Goal: Task Accomplishment & Management: Use online tool/utility

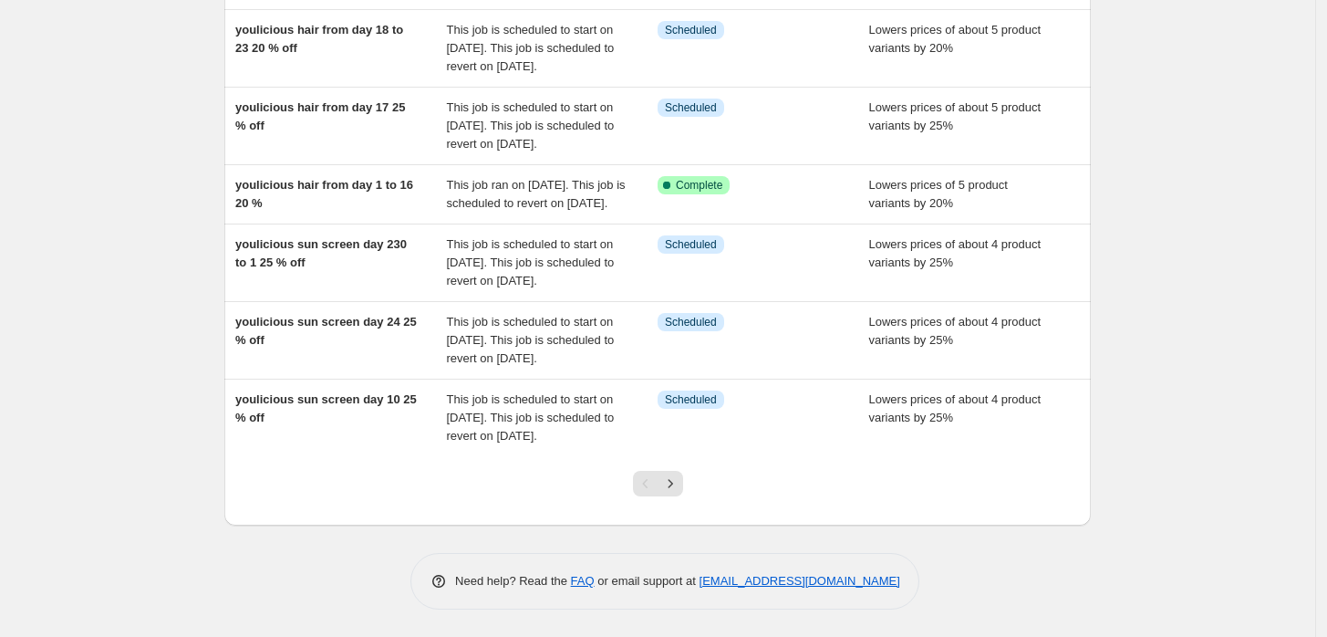
scroll to position [612, 0]
click at [679, 486] on icon "Next" at bounding box center [670, 483] width 18 height 18
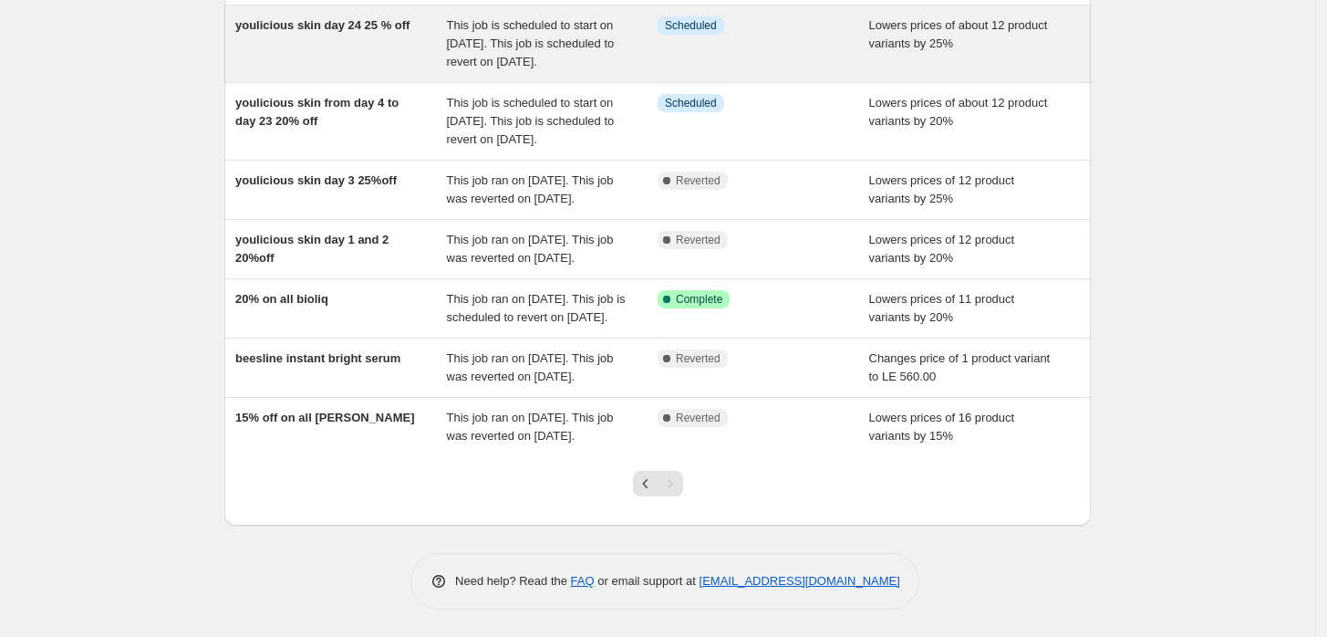
scroll to position [344, 0]
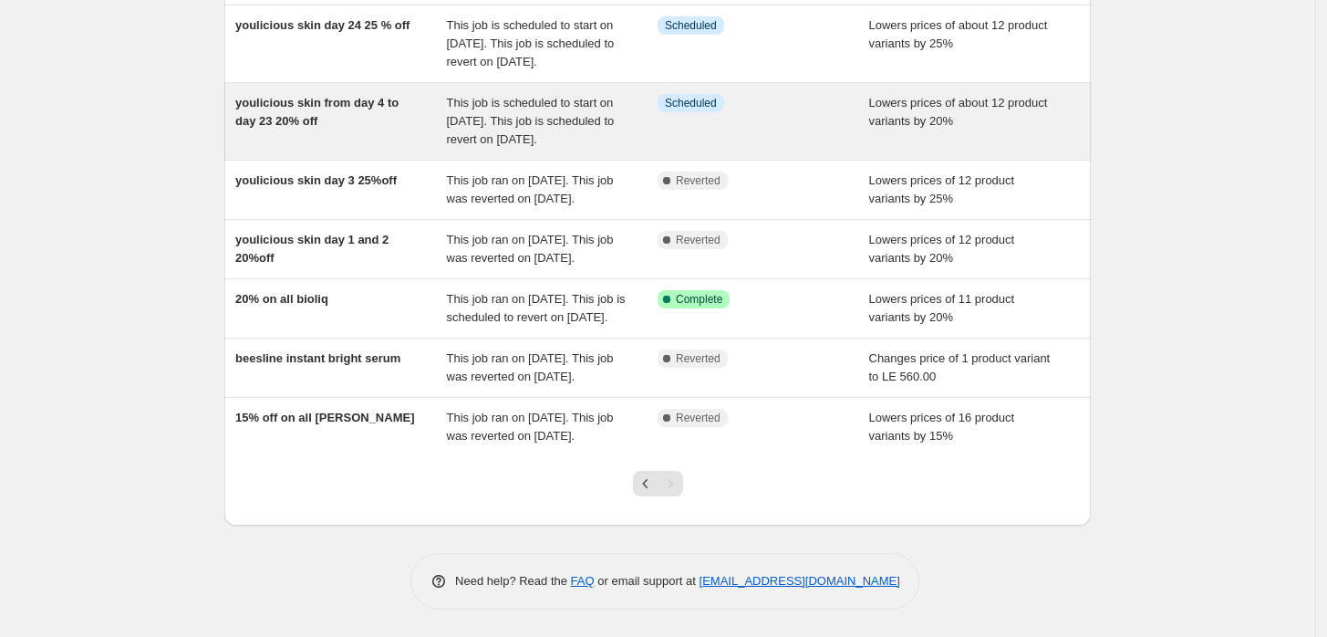
click at [582, 149] on div "This job is scheduled to start on October 4, 2025. This job is scheduled to rev…" at bounding box center [553, 121] width 212 height 55
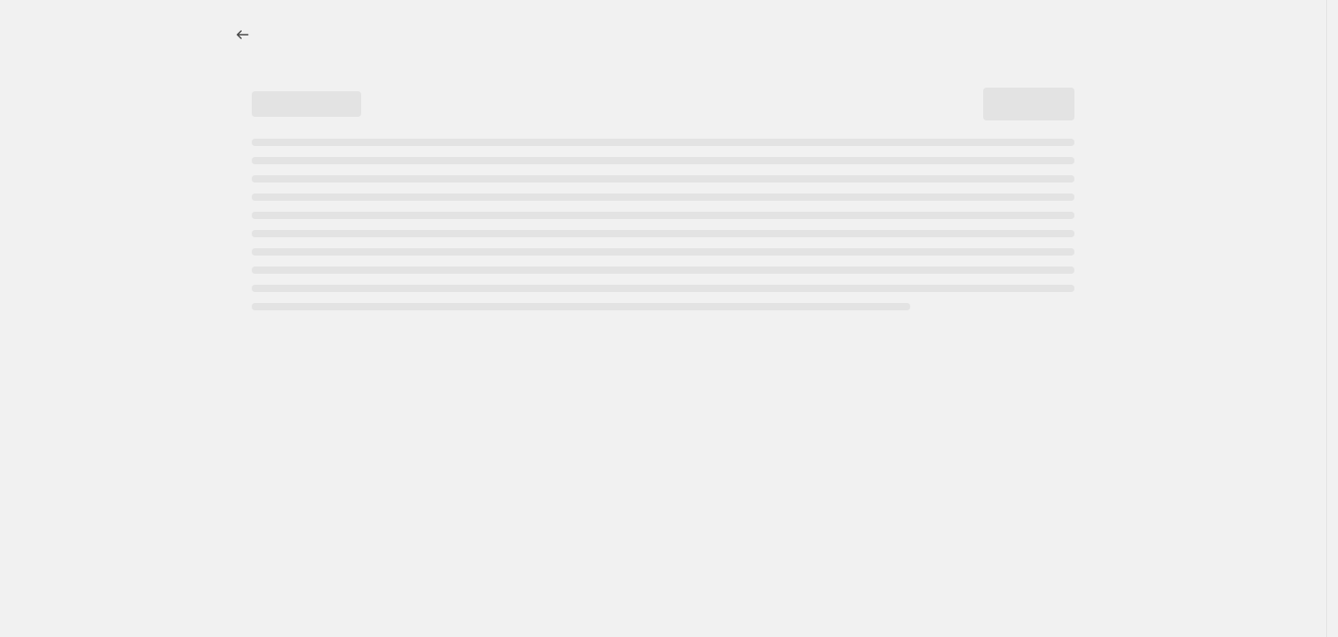
select select "percentage"
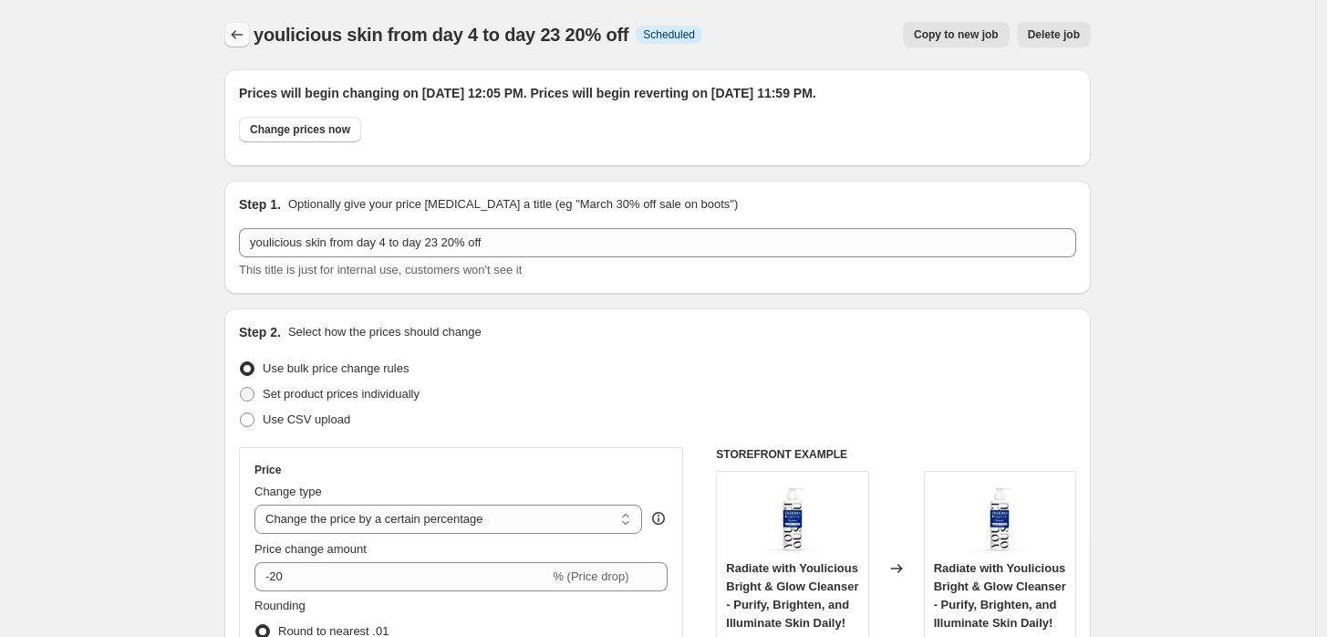
click at [241, 44] on button "Price change jobs" at bounding box center [237, 35] width 26 height 26
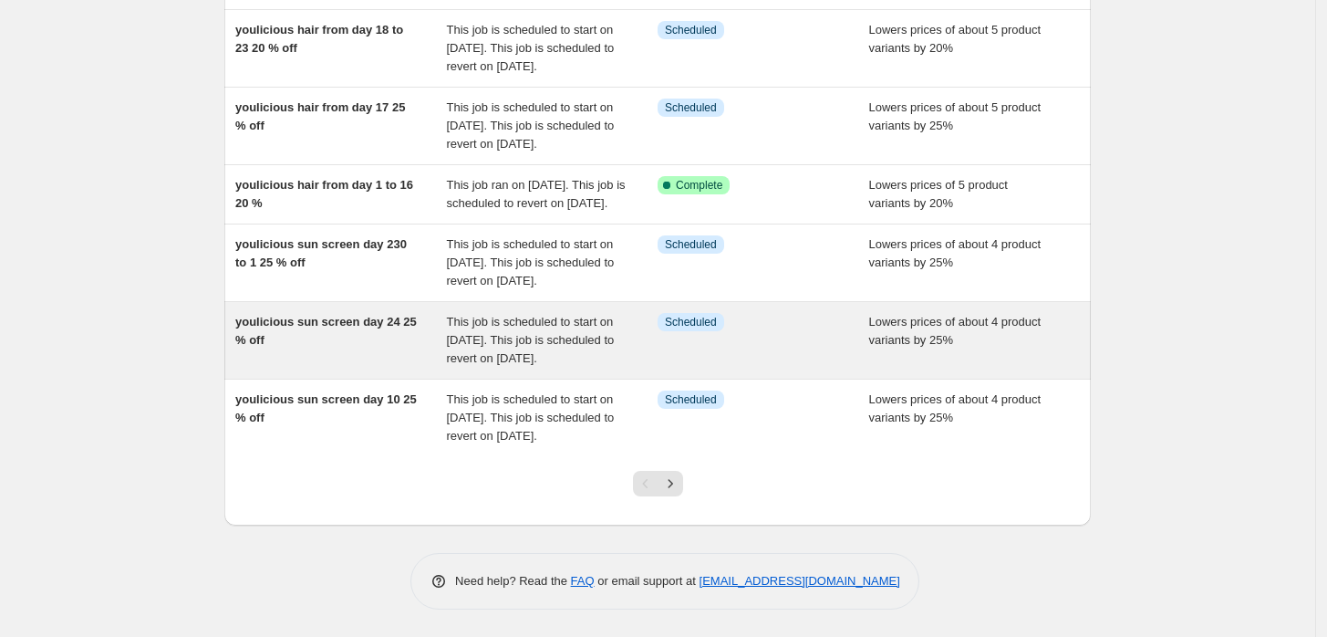
scroll to position [612, 0]
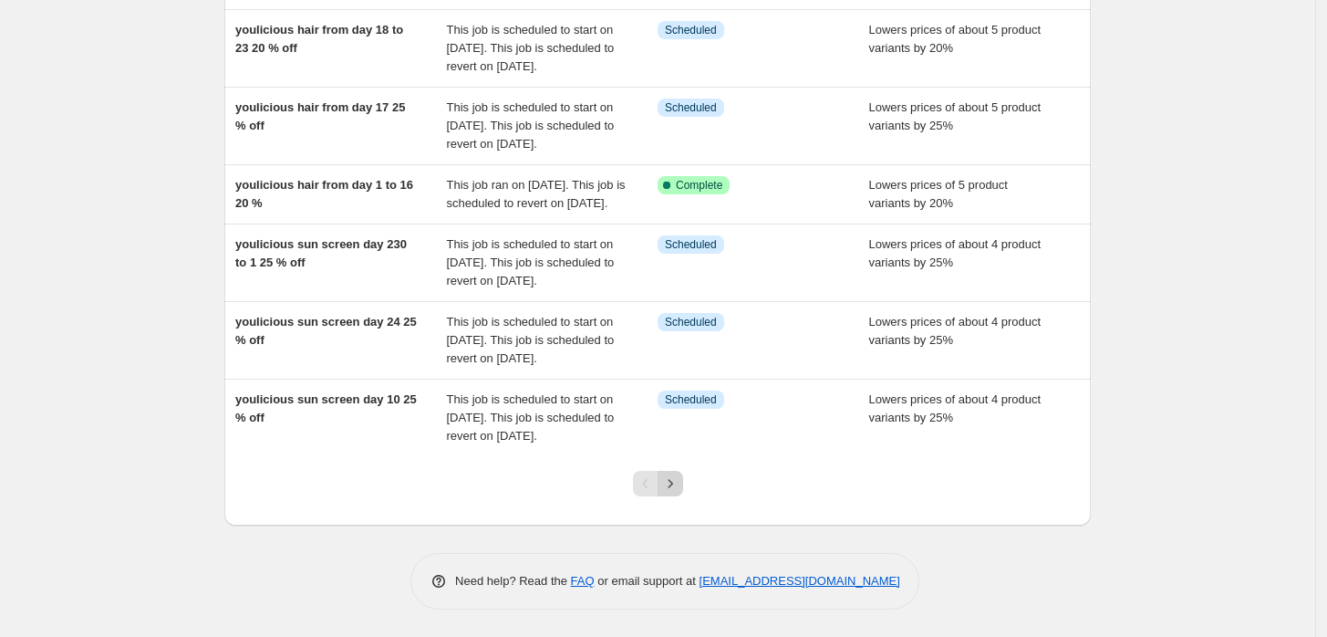
click at [683, 491] on button "Next" at bounding box center [671, 484] width 26 height 26
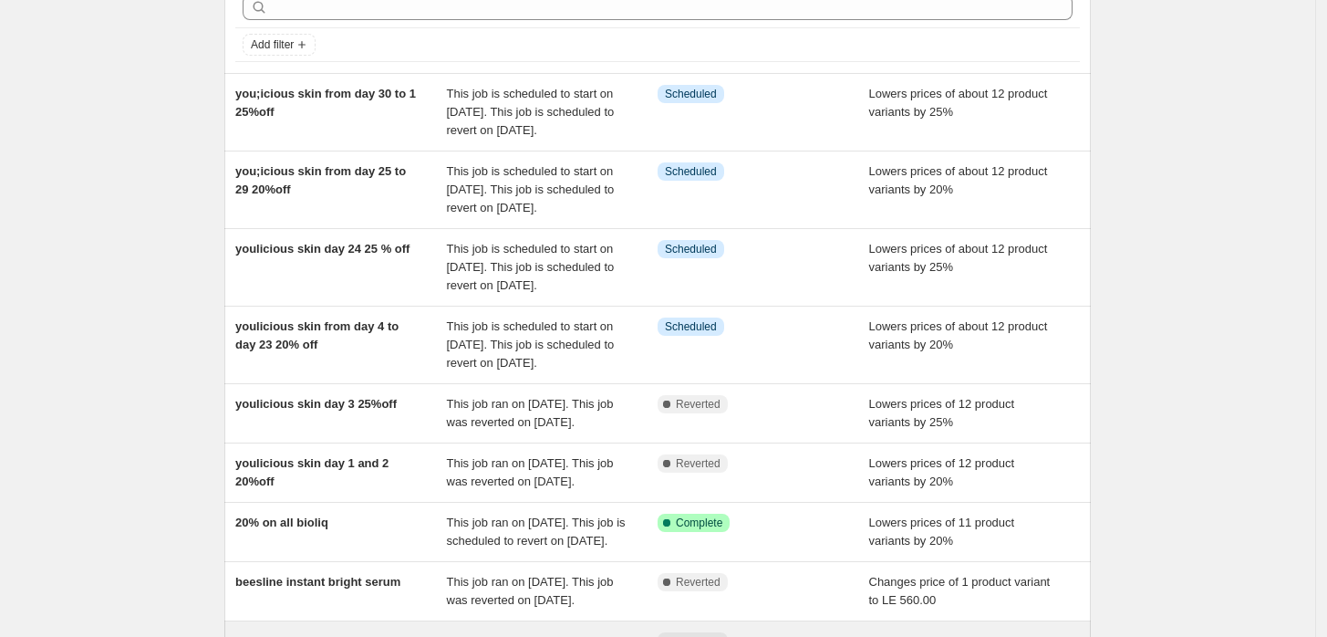
scroll to position [74, 0]
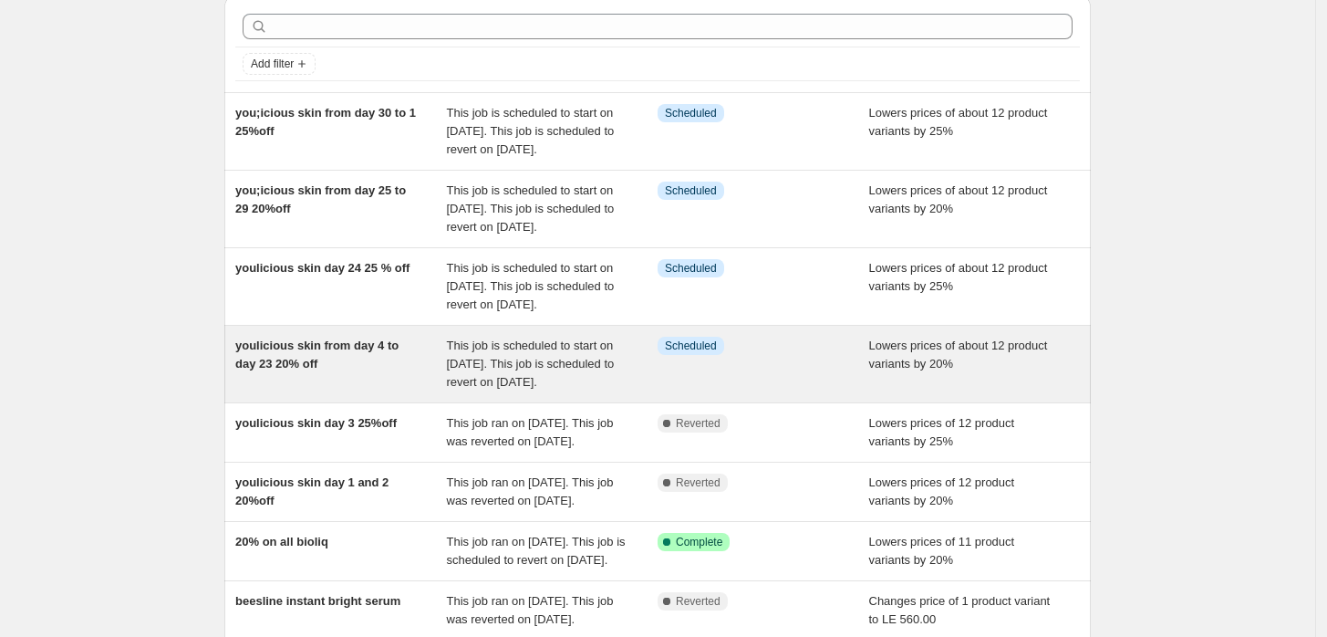
click at [683, 353] on span "Scheduled" at bounding box center [691, 345] width 52 height 15
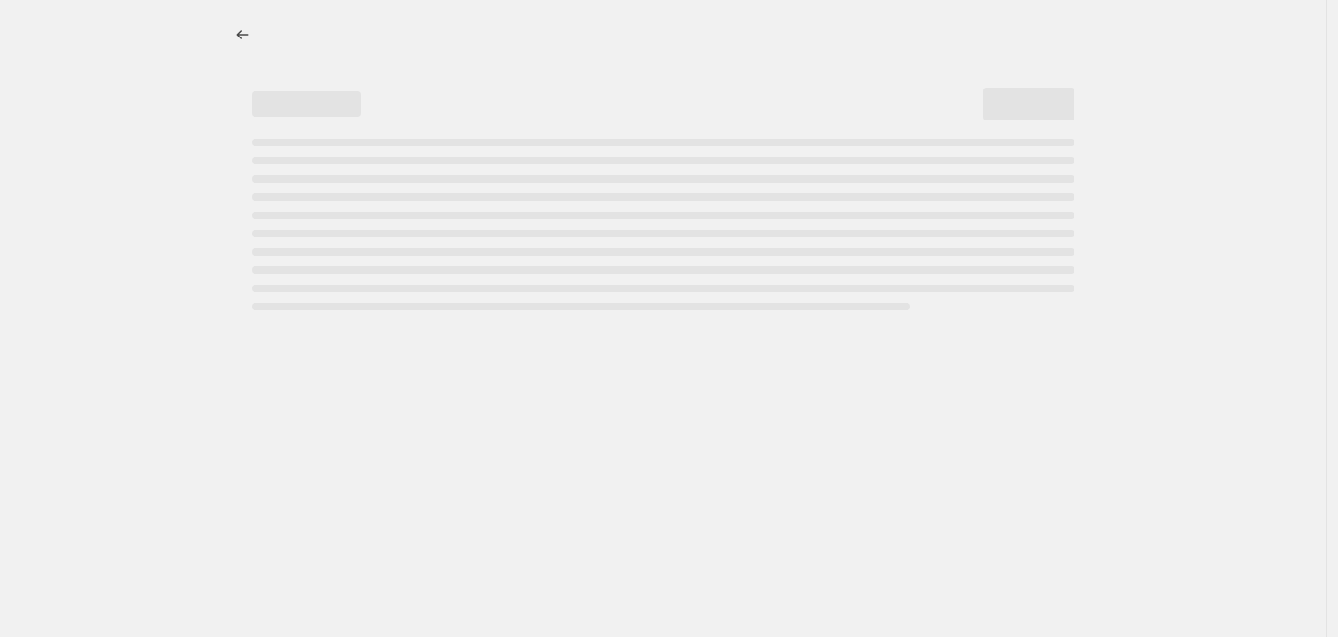
select select "percentage"
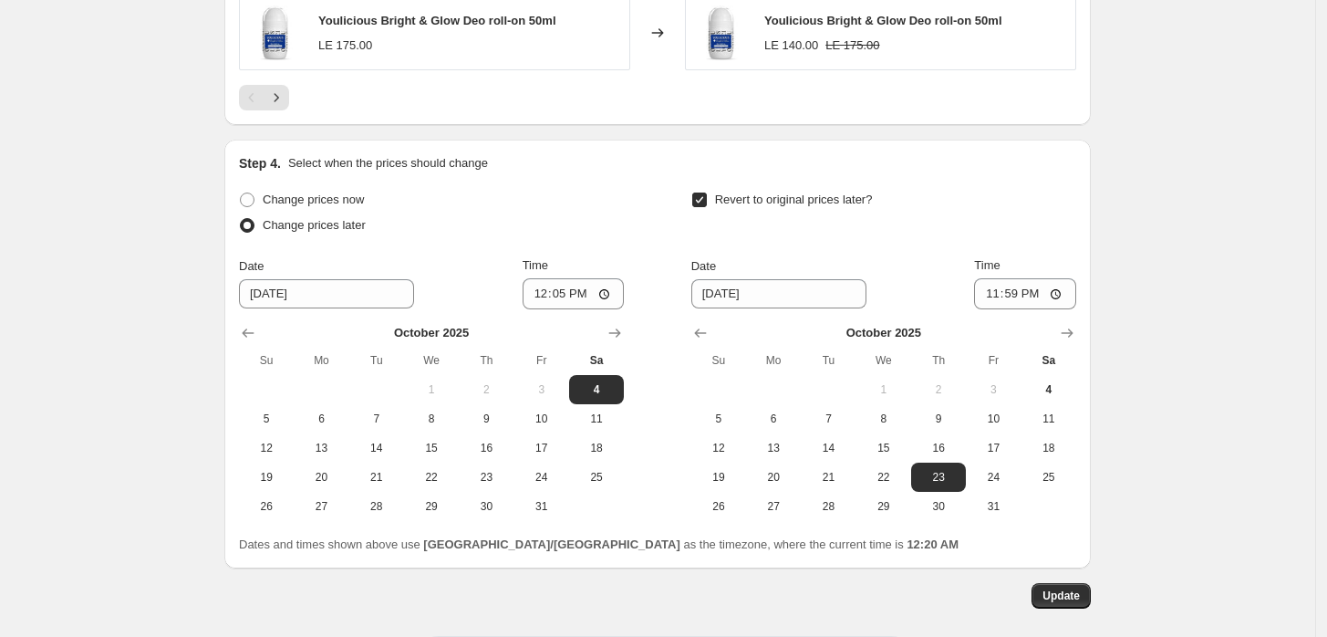
scroll to position [1671, 0]
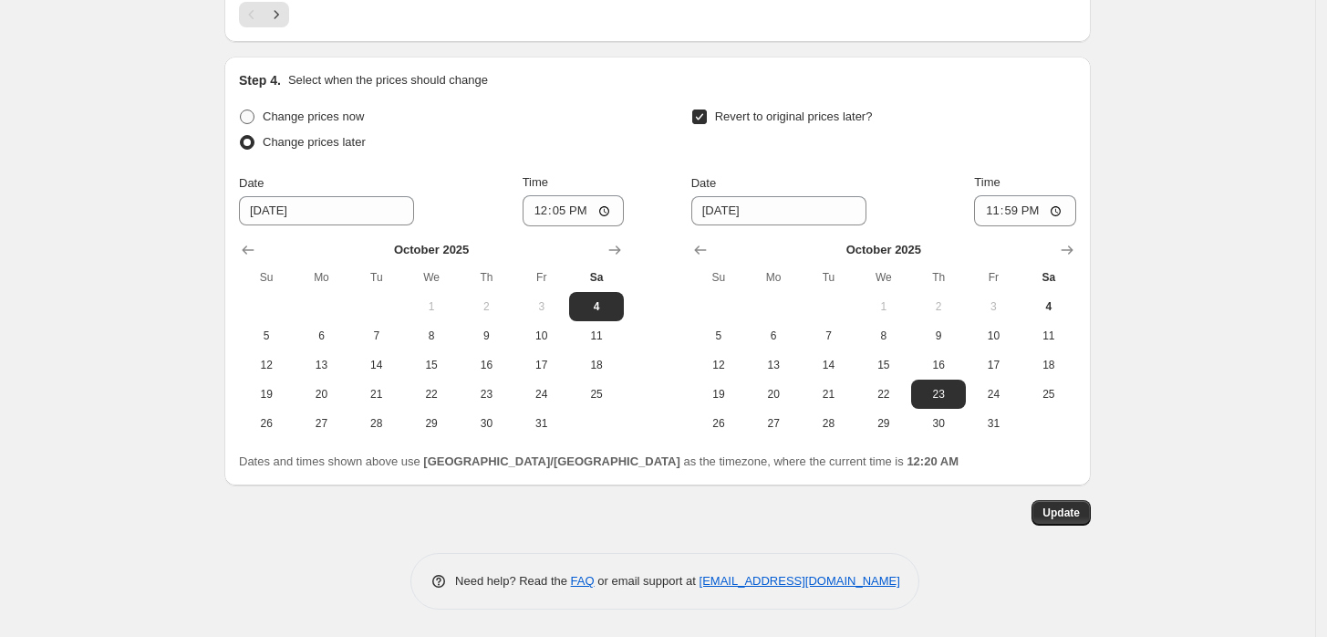
click at [321, 114] on span "Change prices now" at bounding box center [313, 116] width 101 height 14
click at [241, 110] on input "Change prices now" at bounding box center [240, 109] width 1 height 1
radio input "true"
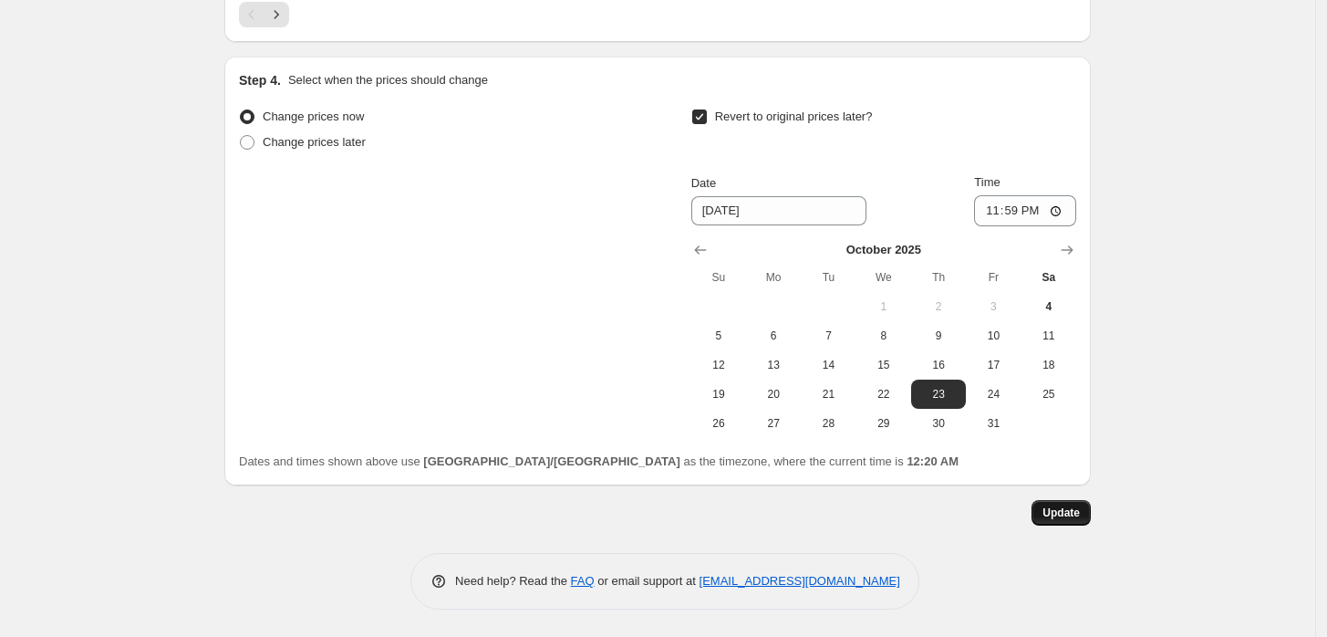
click at [1051, 513] on span "Update" at bounding box center [1060, 512] width 37 height 15
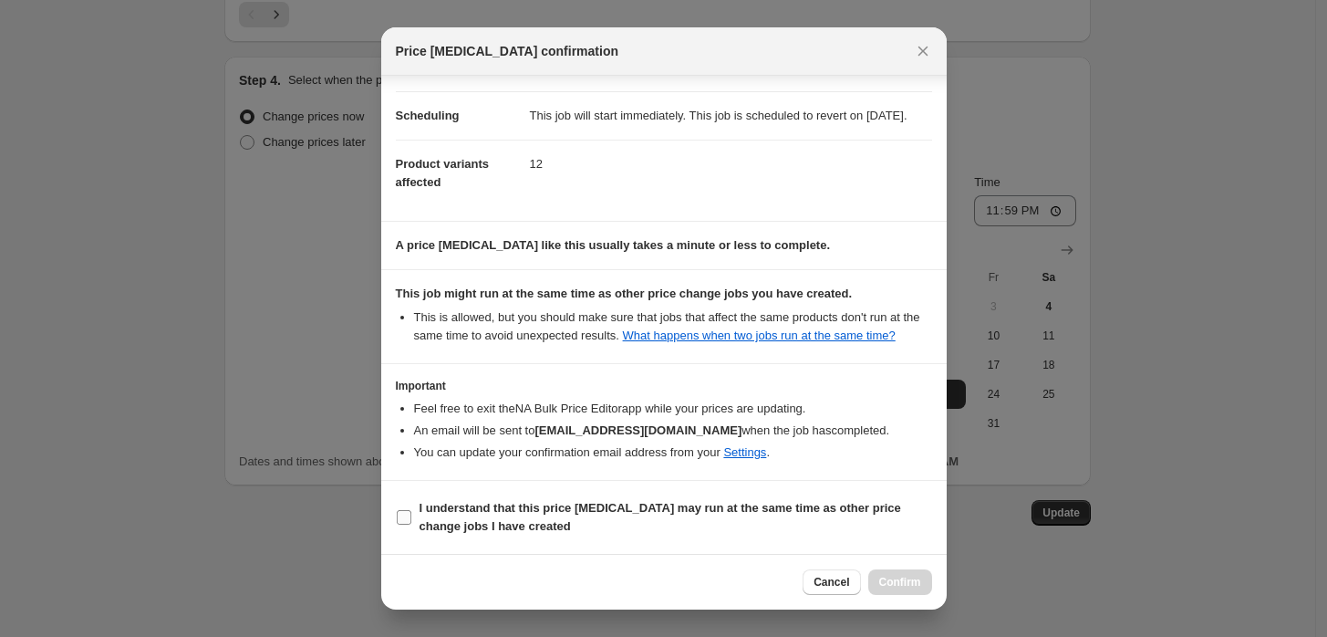
scroll to position [148, 0]
click at [468, 520] on b "I understand that this price change job may run at the same time as other price…" at bounding box center [661, 517] width 482 height 32
click at [411, 520] on input "I understand that this price change job may run at the same time as other price…" at bounding box center [404, 517] width 15 height 15
checkbox input "true"
click at [892, 579] on span "Confirm" at bounding box center [900, 582] width 42 height 15
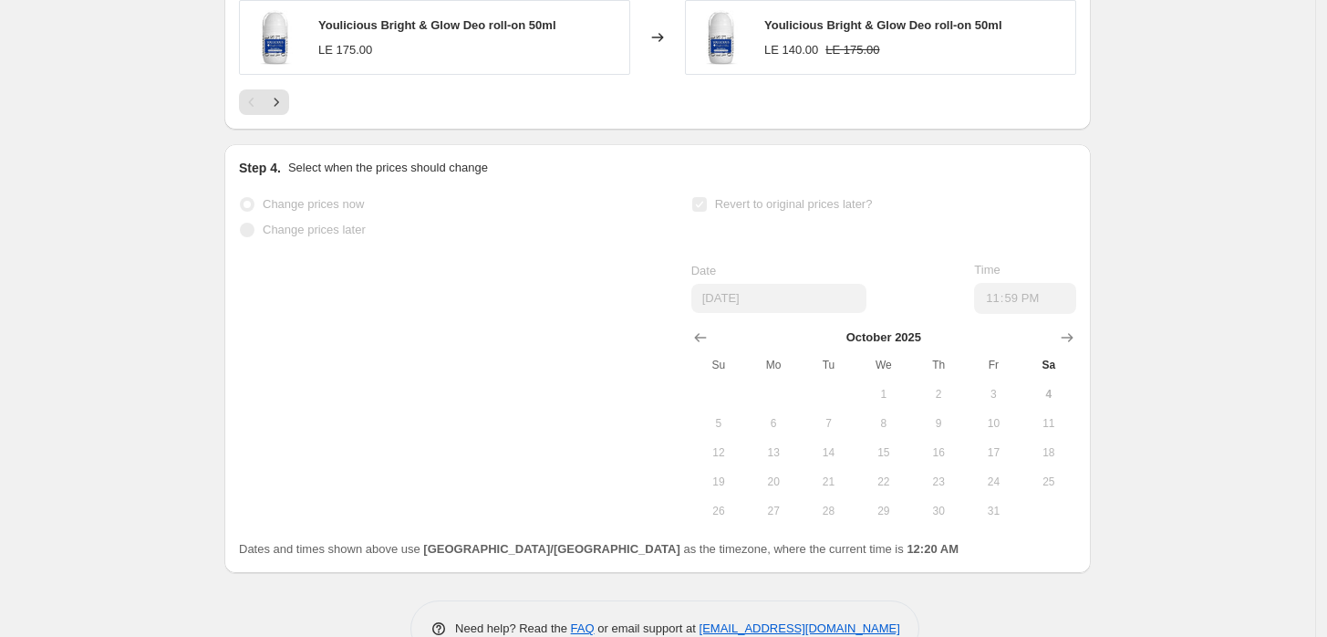
scroll to position [1651, 0]
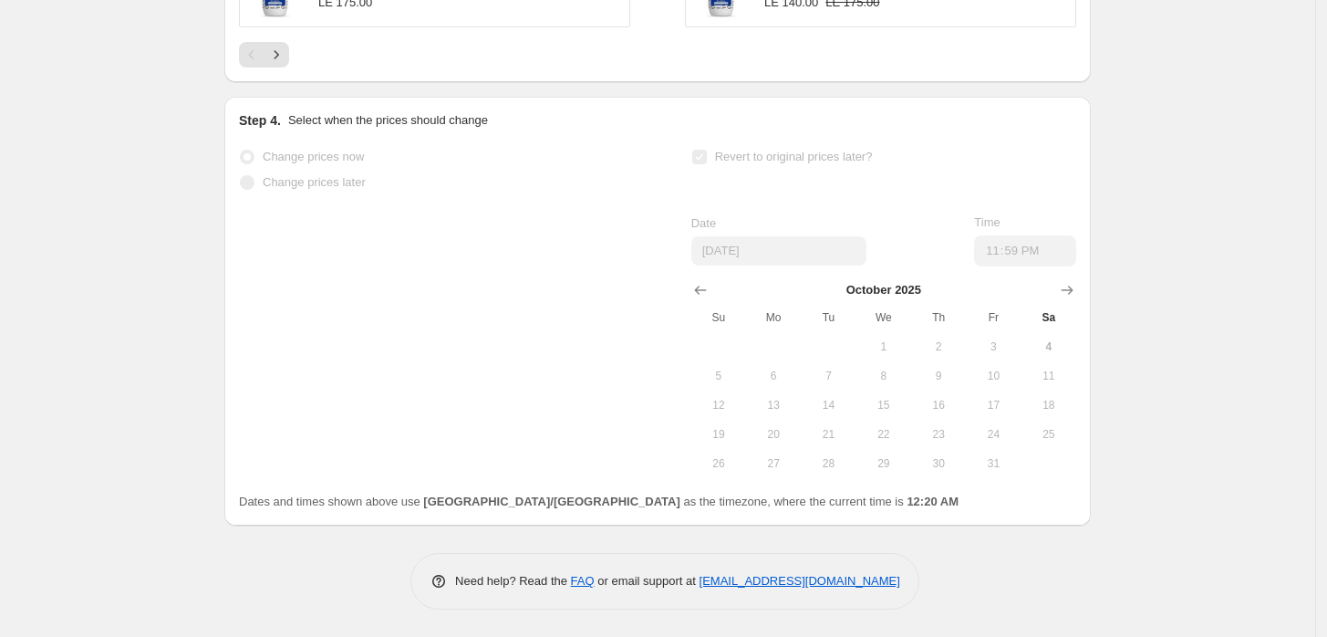
select select "percentage"
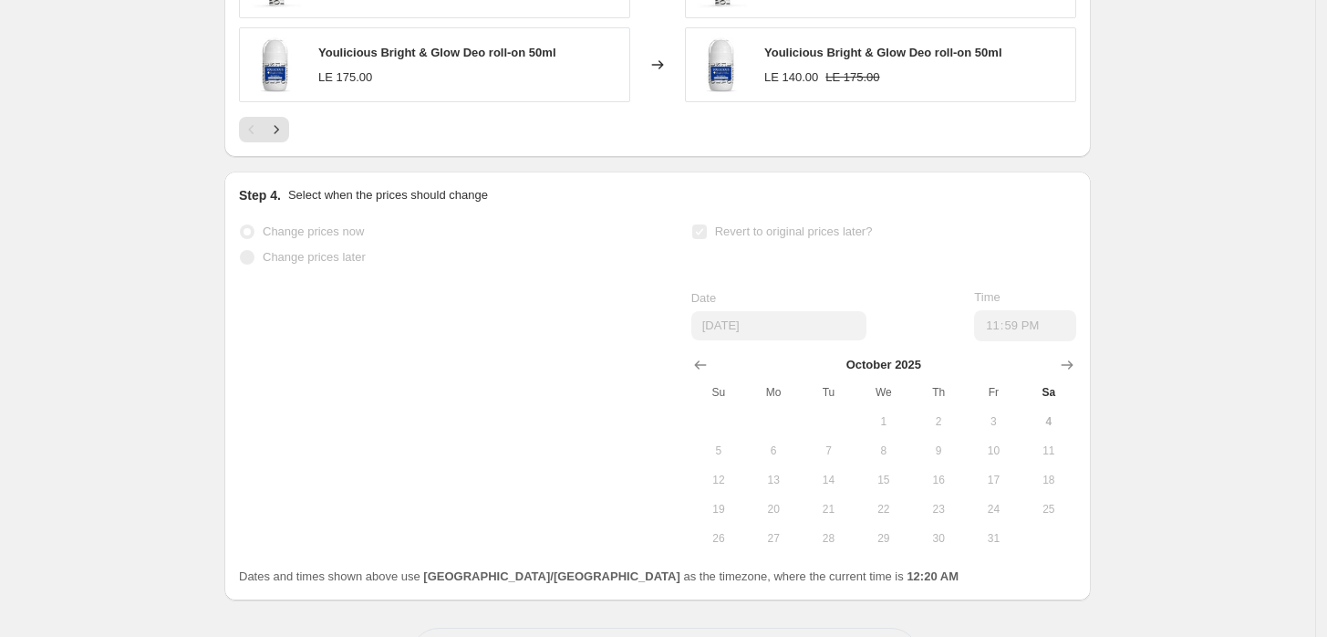
scroll to position [0, 0]
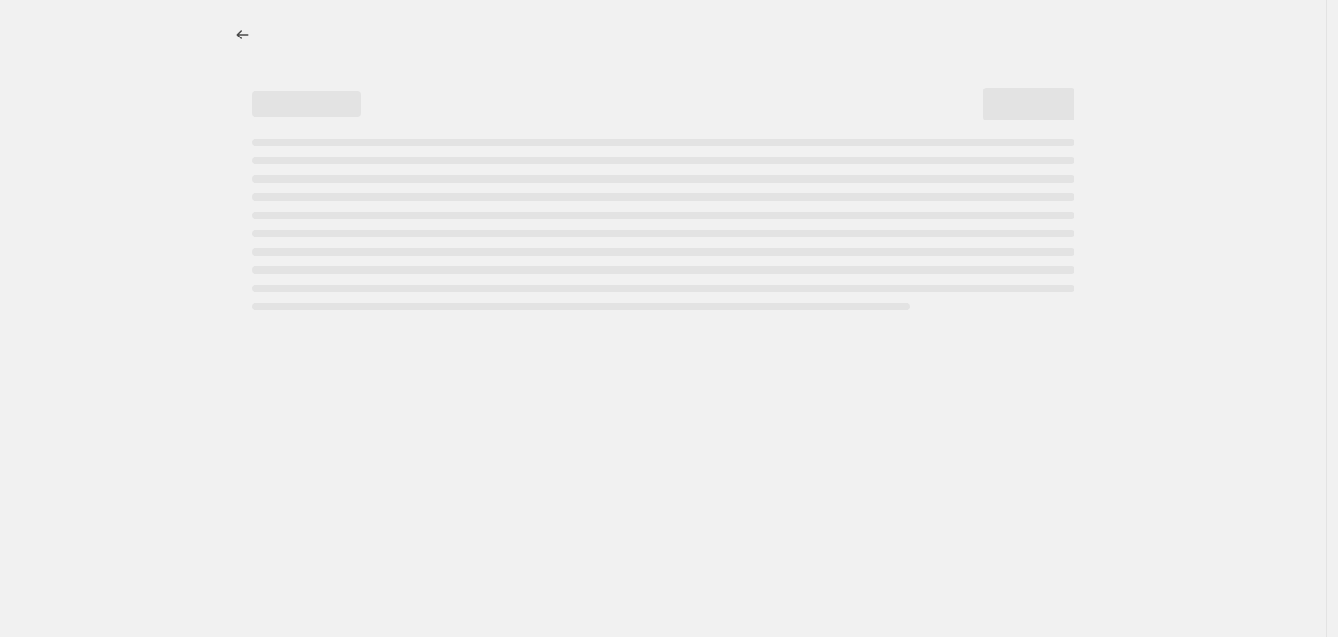
select select "percentage"
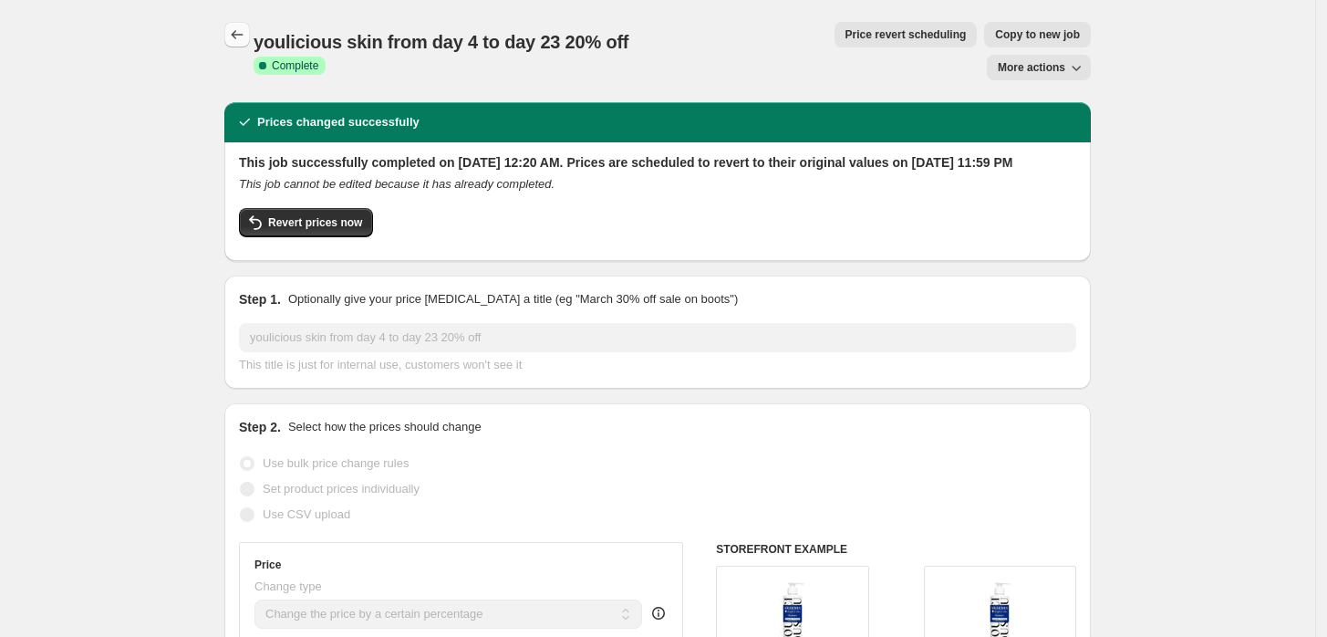
click at [239, 40] on icon "Price change jobs" at bounding box center [237, 35] width 18 height 18
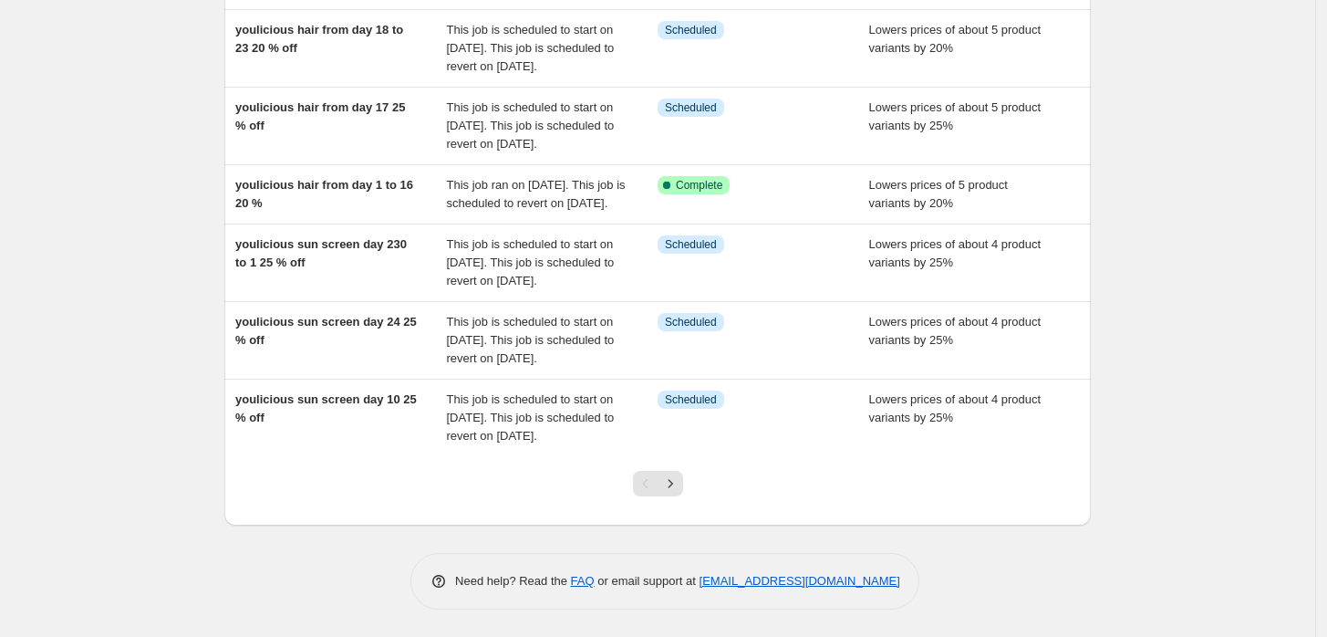
scroll to position [612, 0]
click at [675, 479] on icon "Next" at bounding box center [670, 483] width 18 height 18
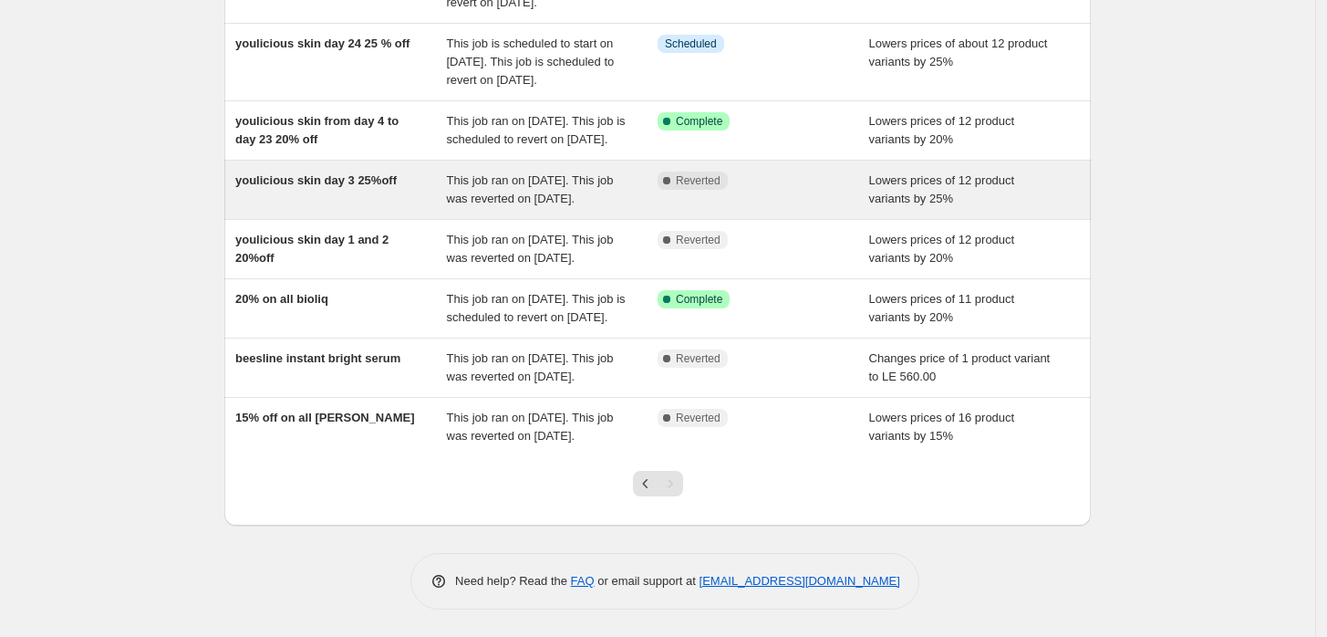
scroll to position [461, 0]
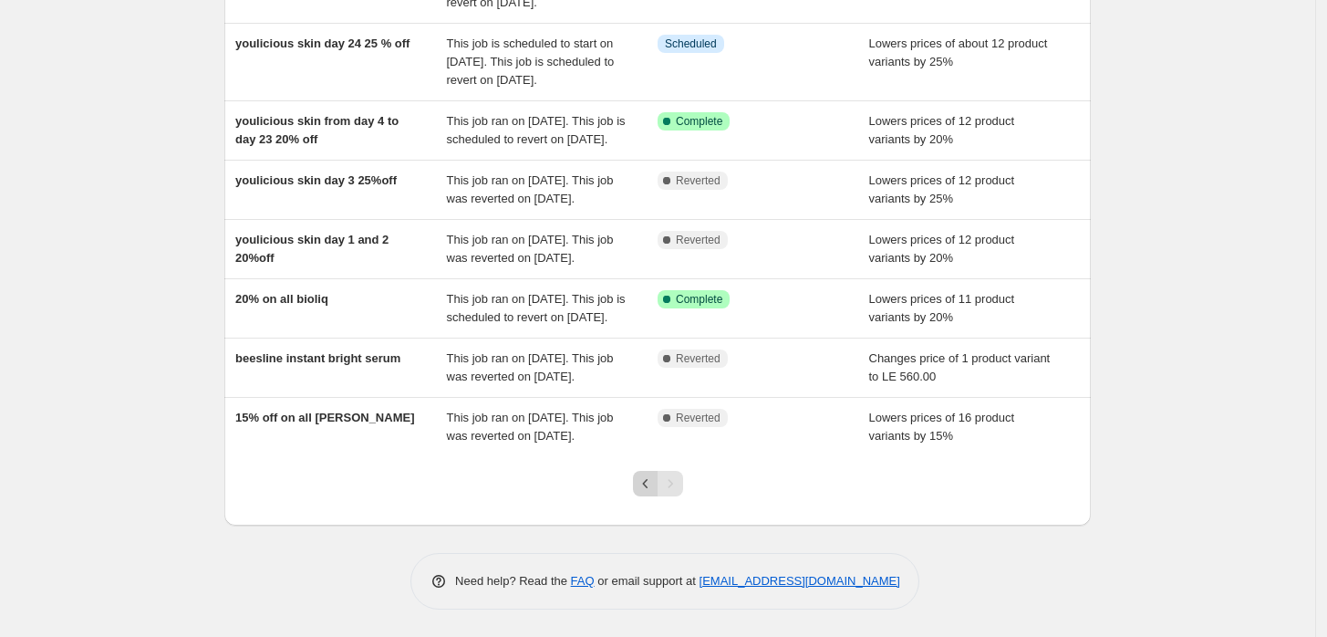
click at [651, 491] on icon "Previous" at bounding box center [646, 483] width 18 height 18
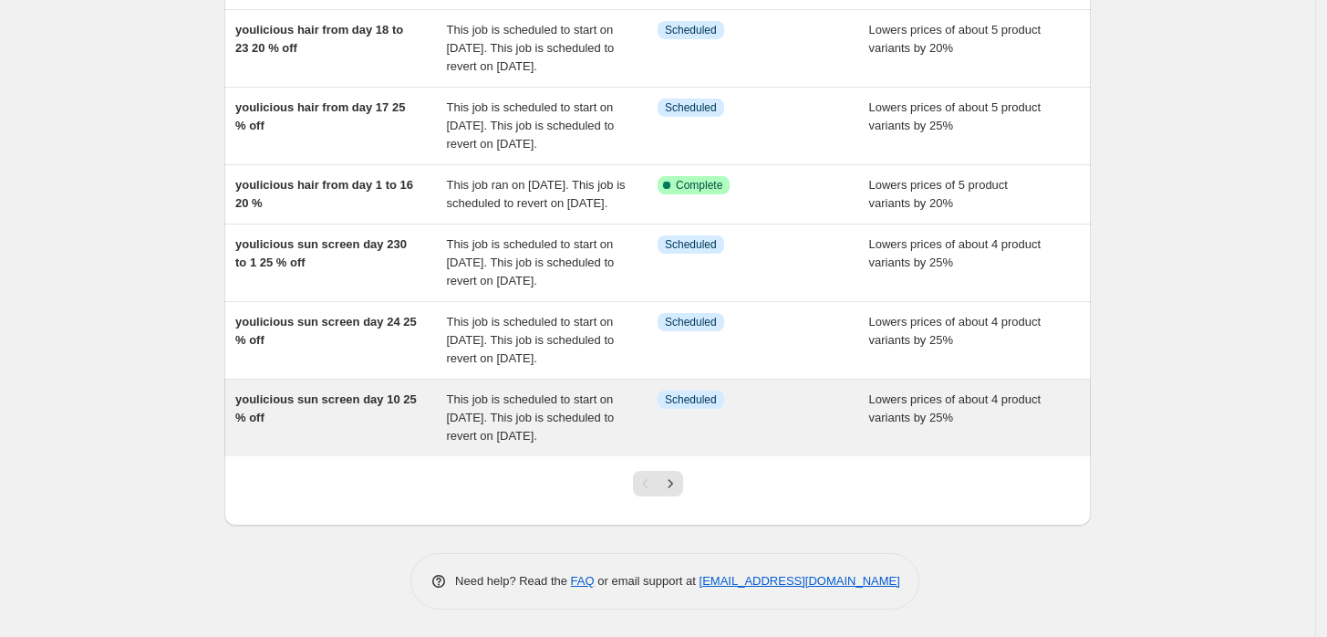
scroll to position [612, 0]
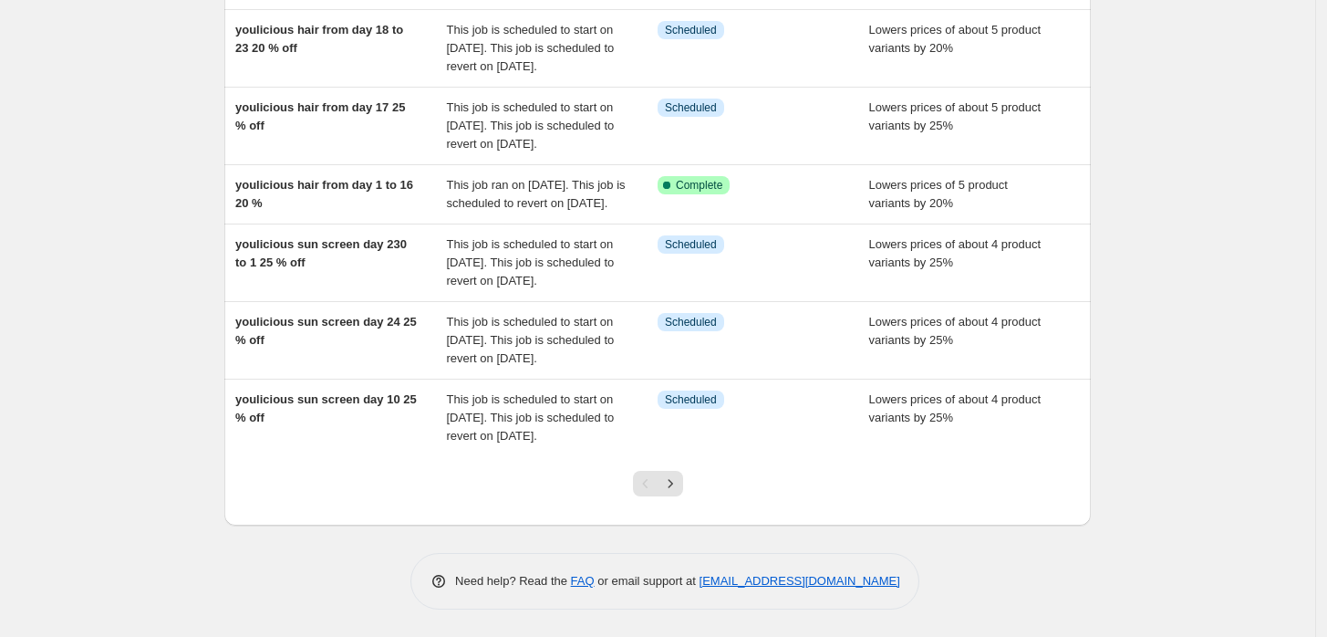
click at [1301, 456] on div "NA Bulk Price Editor. This page is ready NA Bulk Price Editor Add new price [ME…" at bounding box center [657, 93] width 1315 height 1085
click at [675, 491] on icon "Next" at bounding box center [670, 483] width 18 height 18
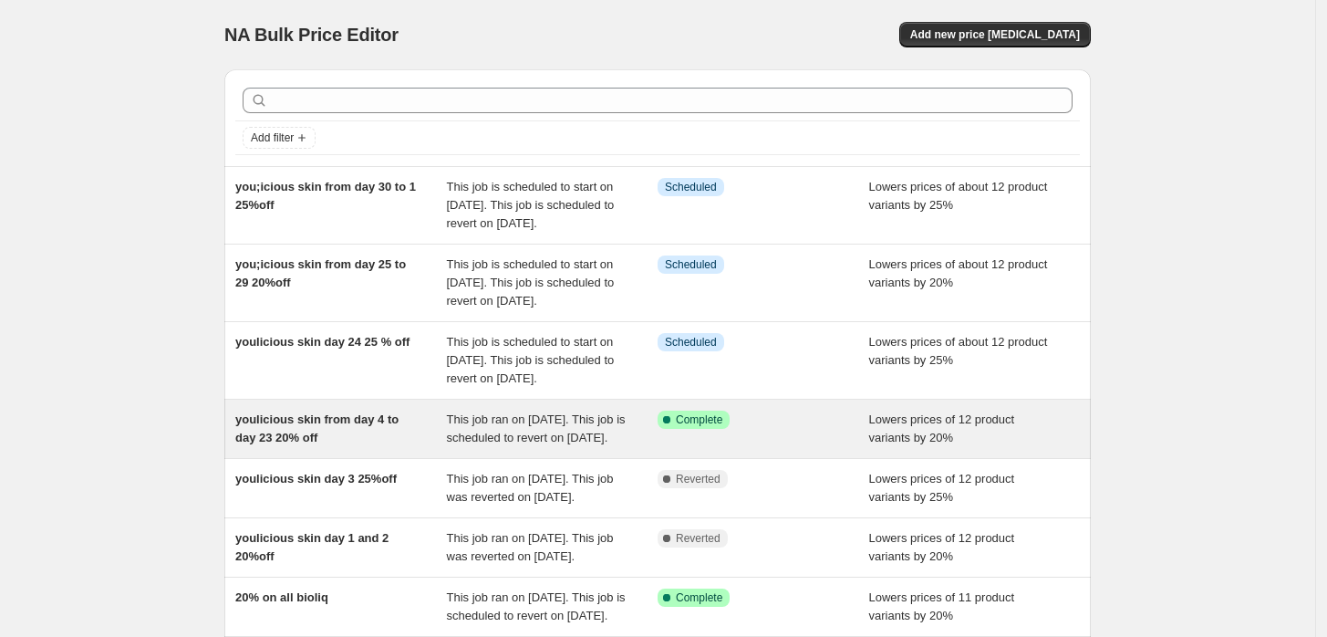
scroll to position [461, 0]
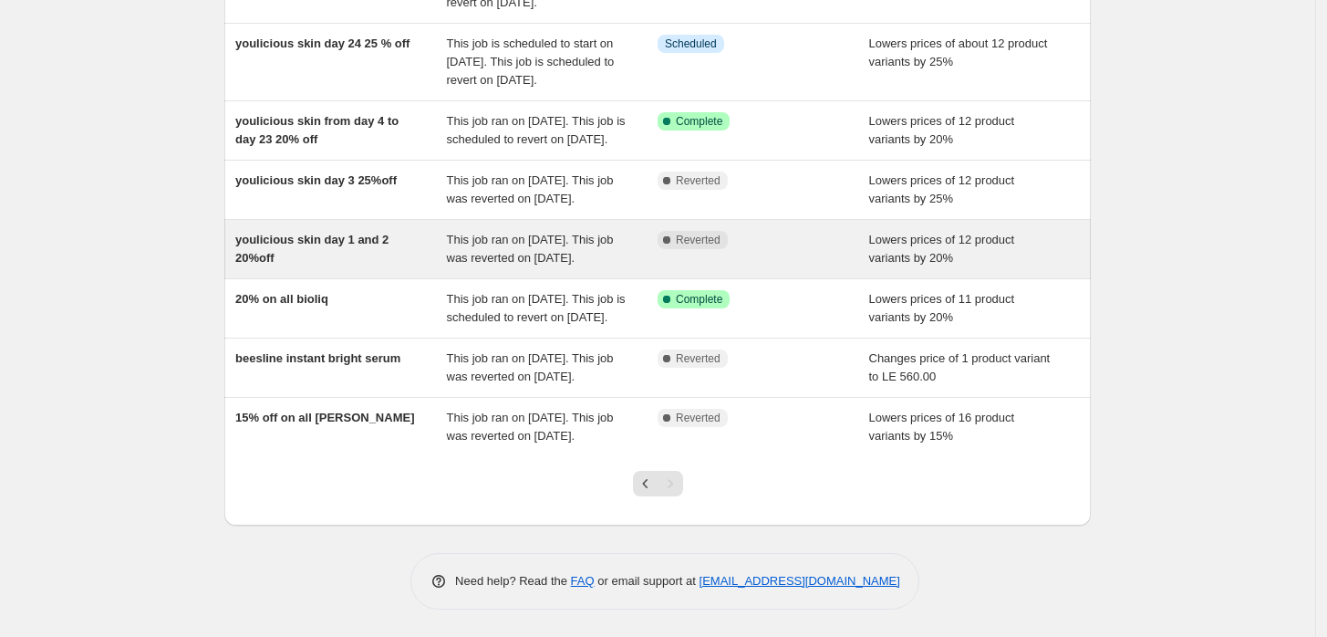
click at [350, 231] on div "youlicious skin day 1 and 2 20%off" at bounding box center [341, 249] width 212 height 36
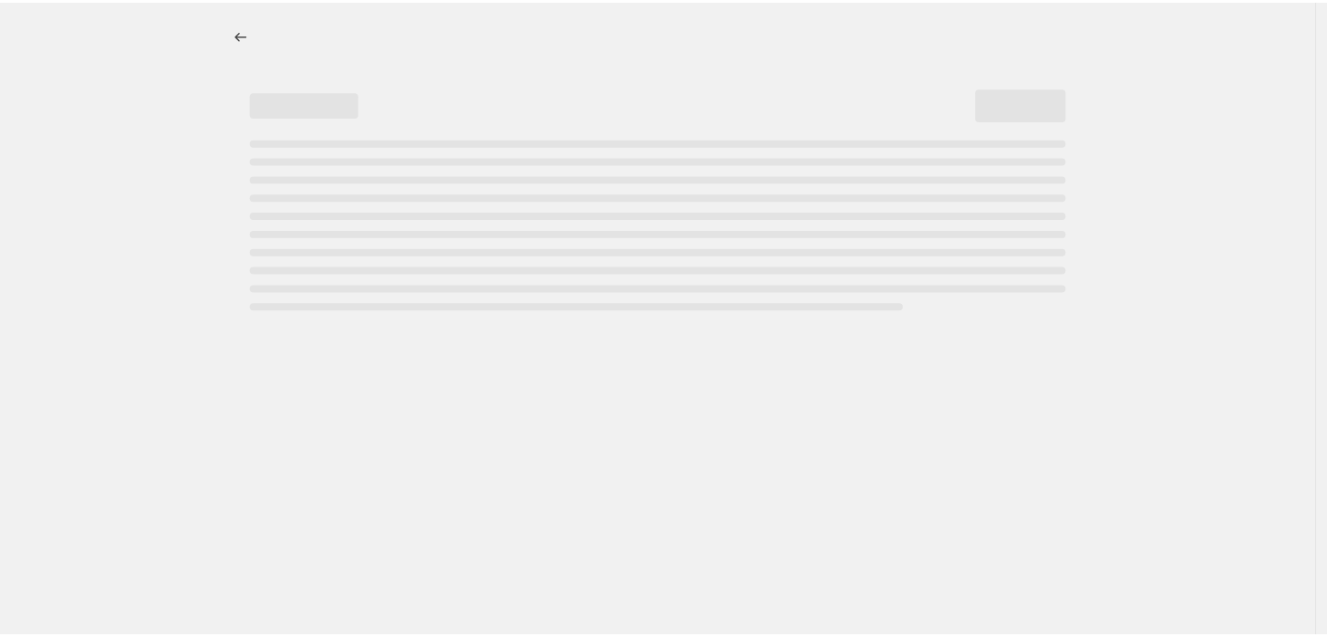
select select "percentage"
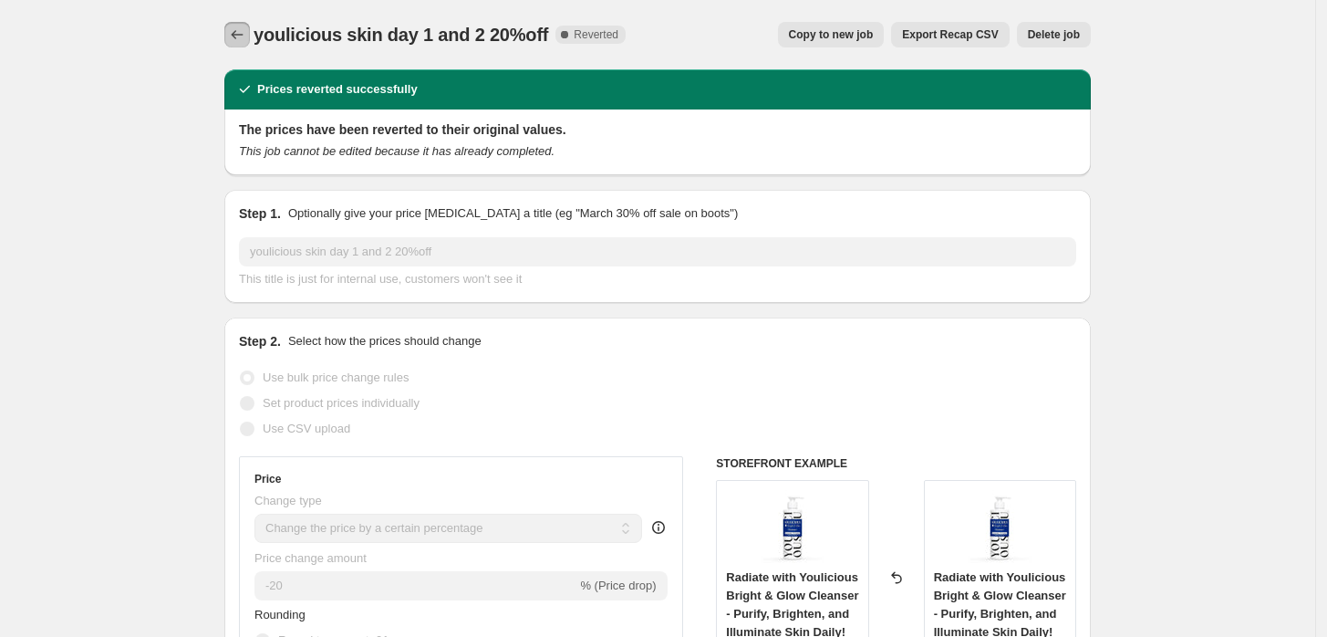
click at [246, 35] on icon "Price change jobs" at bounding box center [237, 35] width 18 height 18
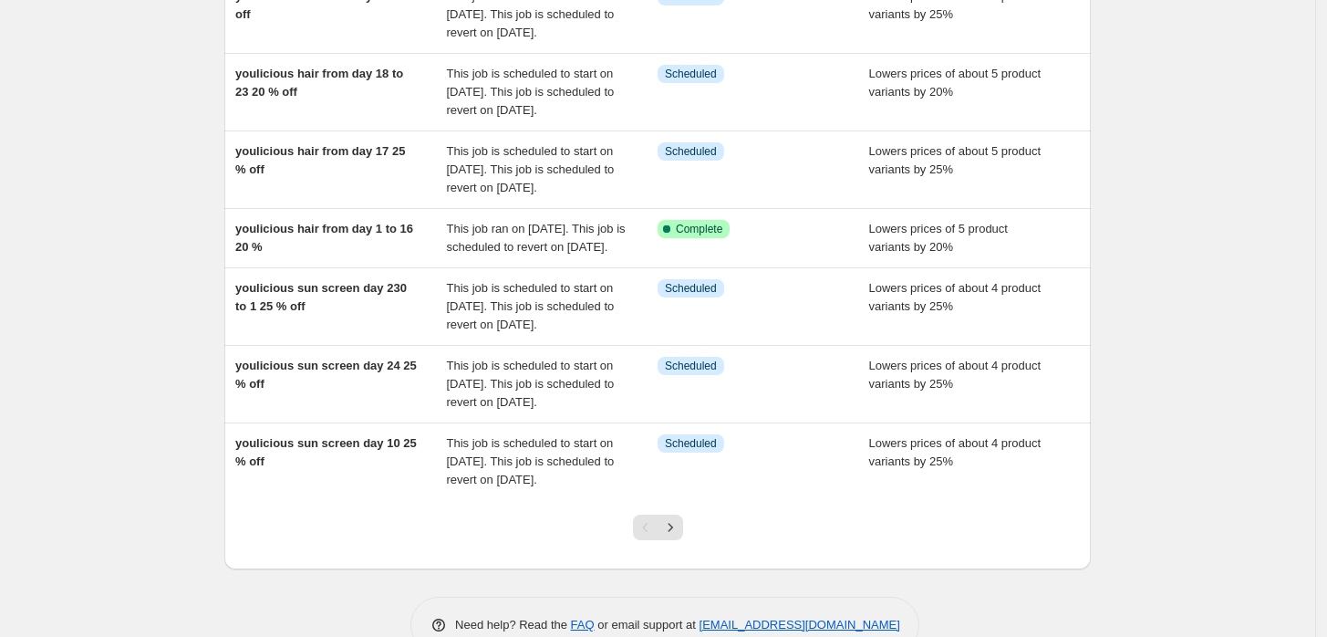
scroll to position [612, 0]
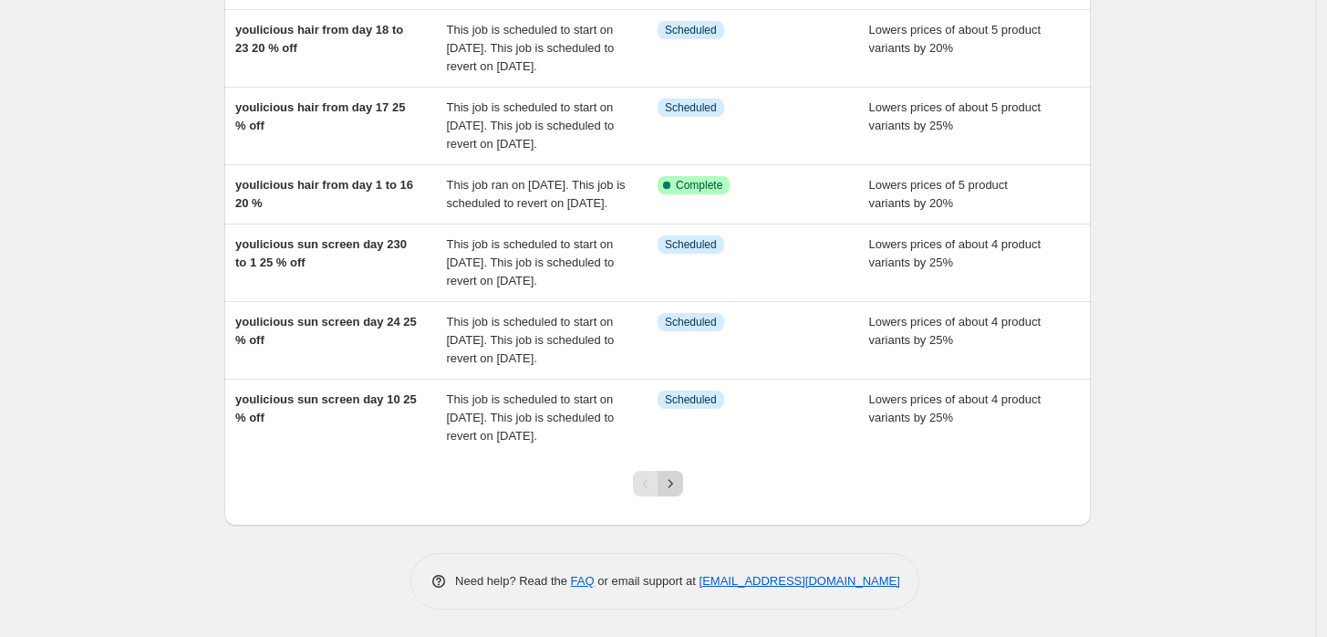
click at [673, 493] on button "Next" at bounding box center [671, 484] width 26 height 26
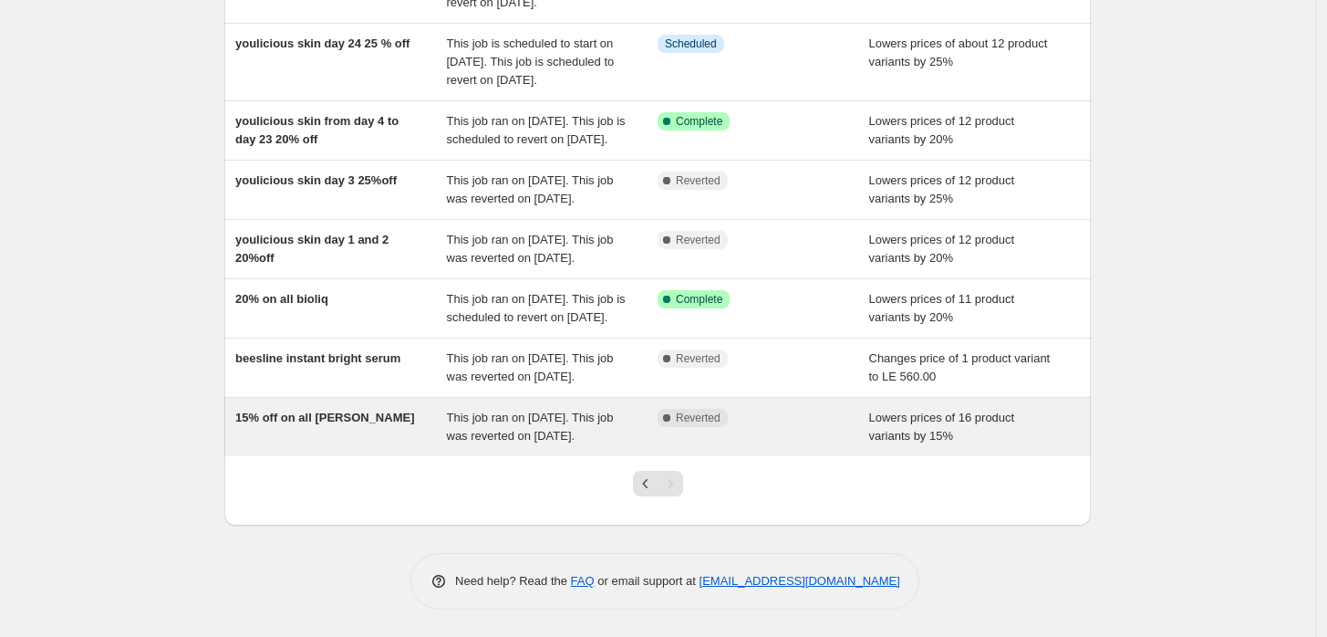
scroll to position [326, 0]
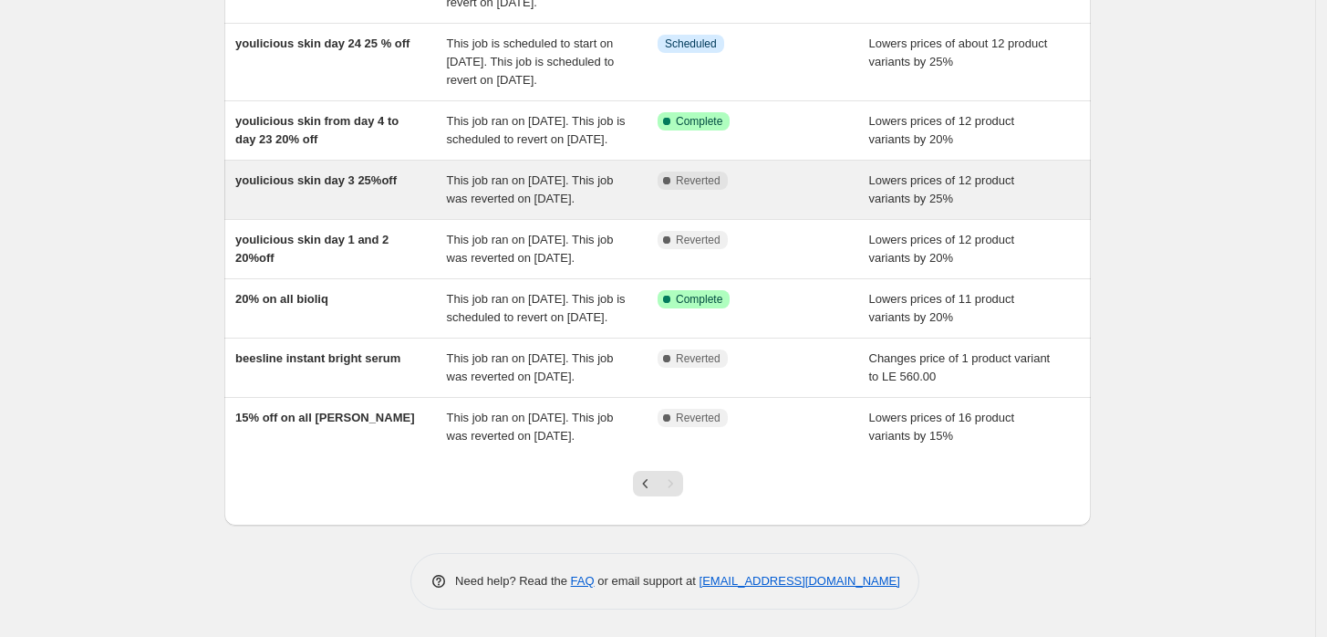
click at [367, 208] on div "youlicious skin day 3 25%off" at bounding box center [341, 189] width 212 height 36
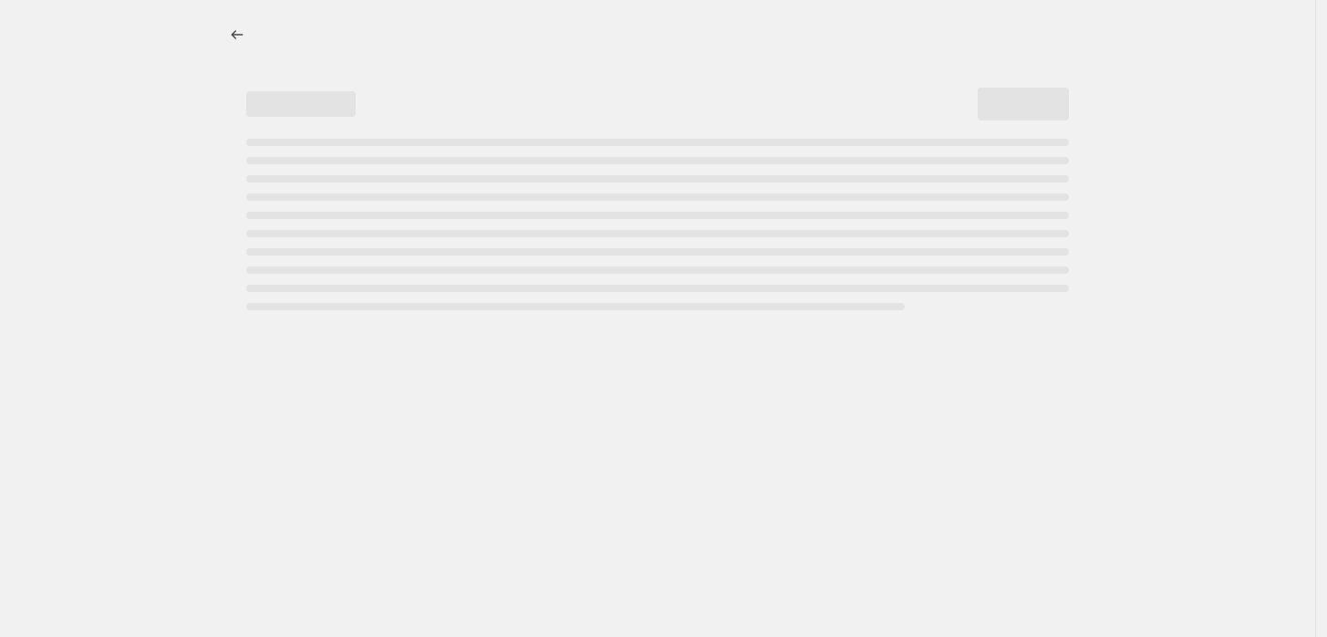
select select "percentage"
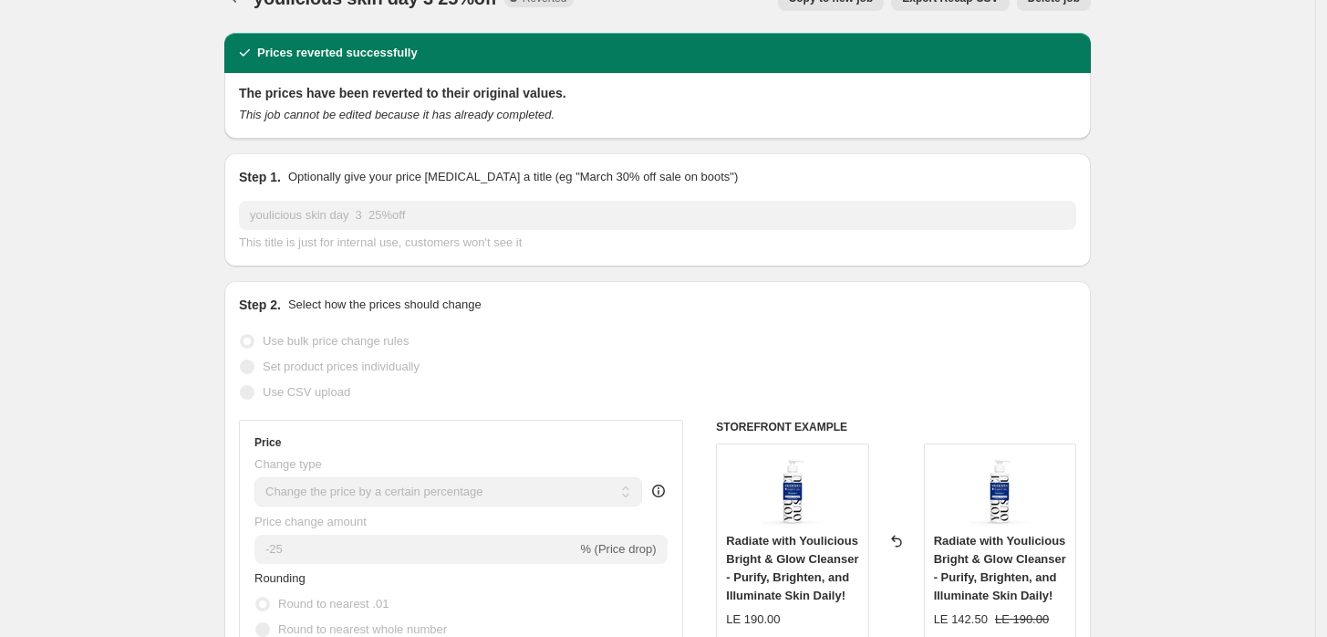
scroll to position [18, 0]
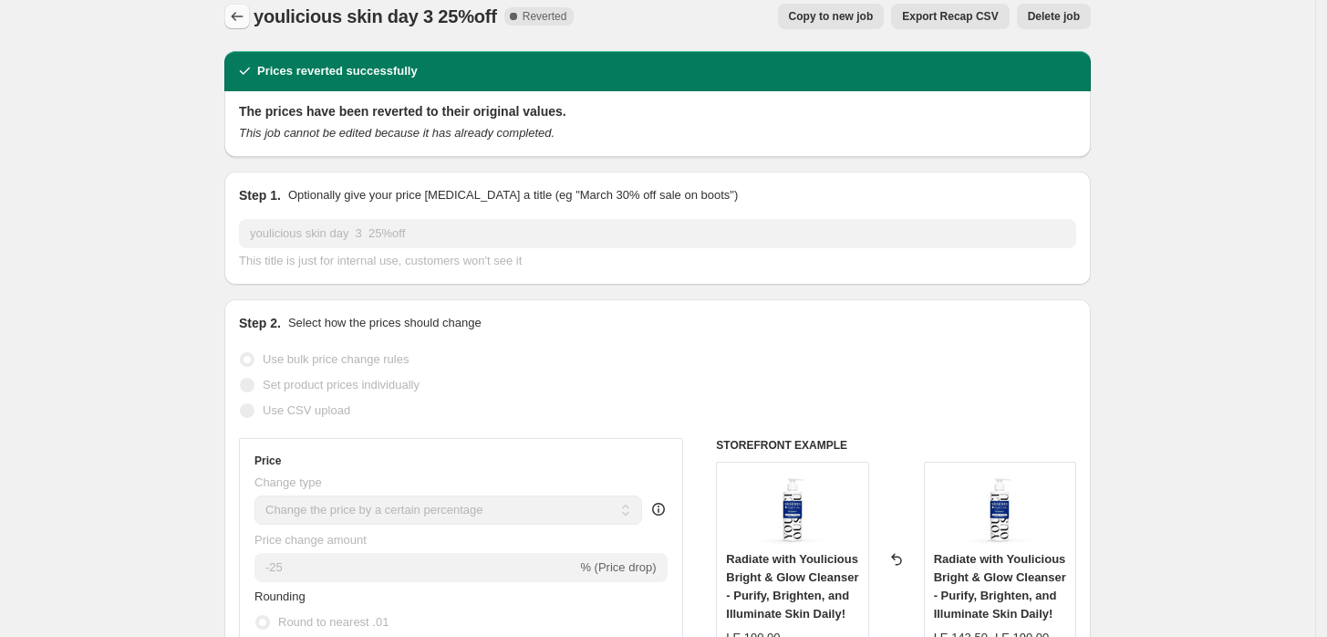
click at [235, 17] on icon "Price change jobs" at bounding box center [237, 16] width 18 height 18
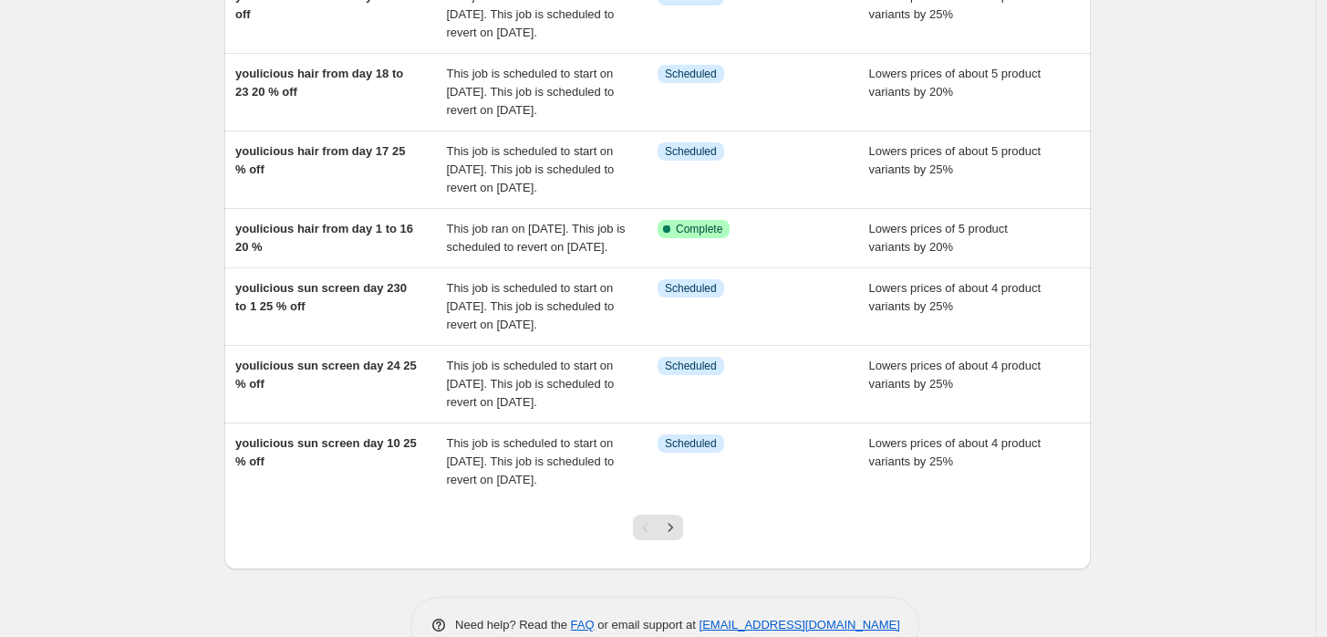
scroll to position [540, 0]
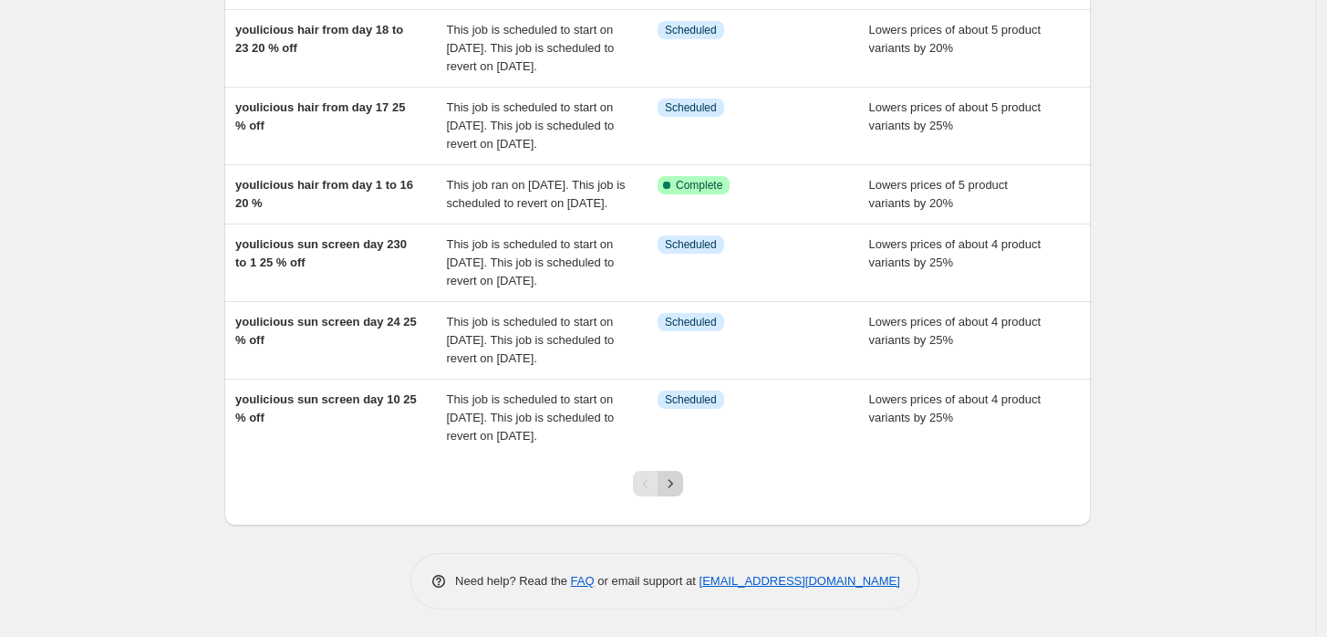
click at [679, 493] on icon "Next" at bounding box center [670, 483] width 18 height 18
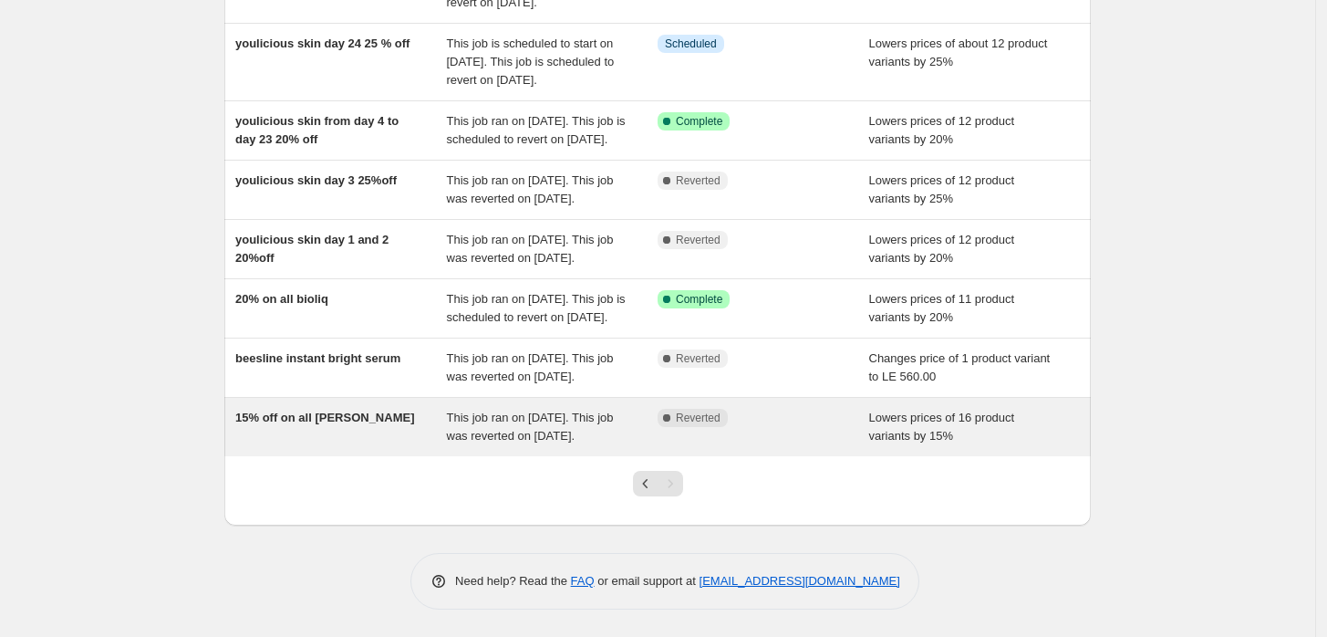
scroll to position [461, 0]
